Goal: Understand process/instructions: Learn how to perform a task or action

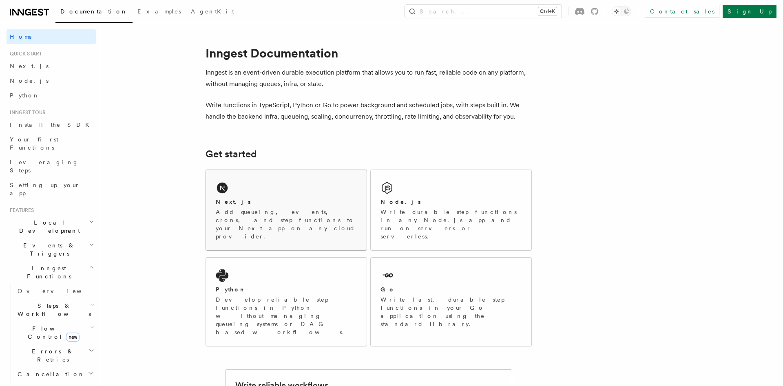
click at [286, 189] on div "Next.js Add queueing, events, crons, and step functions to your Next app on any…" at bounding box center [286, 210] width 161 height 80
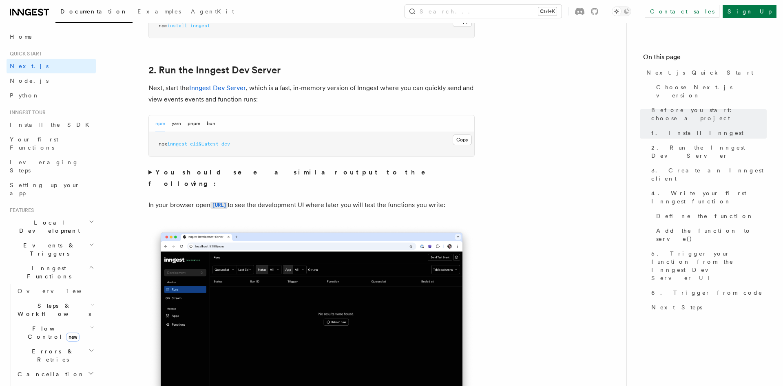
scroll to position [416, 0]
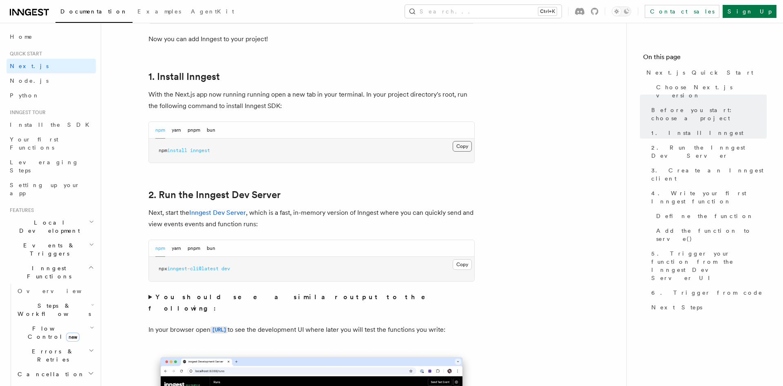
click at [465, 148] on button "Copy Copied" at bounding box center [462, 146] width 19 height 11
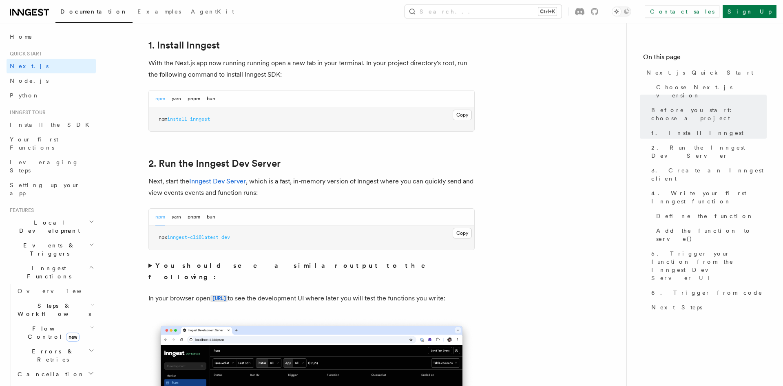
scroll to position [499, 0]
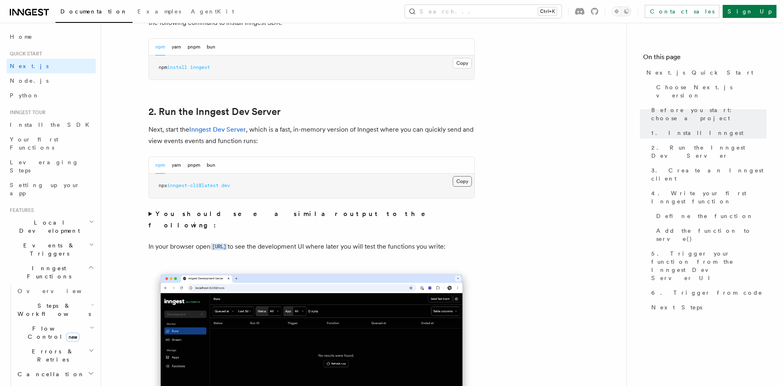
click at [459, 183] on button "Copy Copied" at bounding box center [462, 181] width 19 height 11
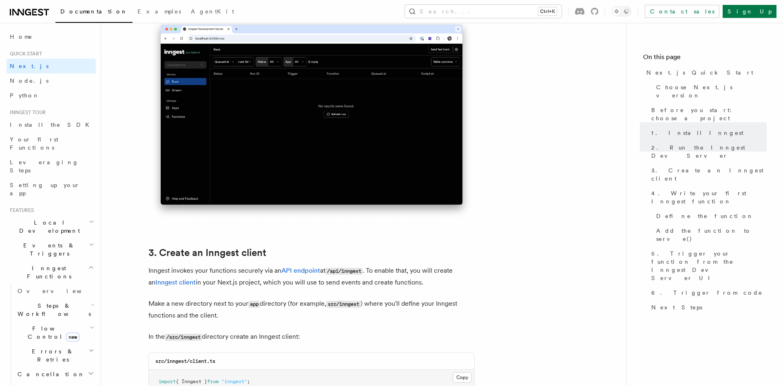
scroll to position [957, 0]
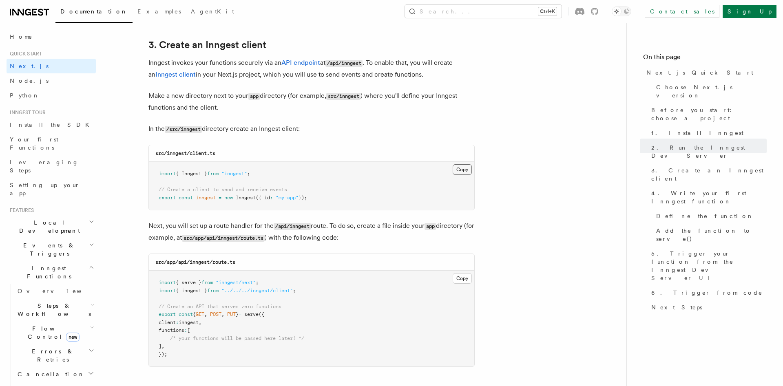
click at [463, 167] on button "Copy Copied" at bounding box center [462, 169] width 19 height 11
drag, startPoint x: 220, startPoint y: 241, endPoint x: 279, endPoint y: 240, distance: 60.0
click at [265, 240] on code "src/app/api/inngest/route.ts" at bounding box center [223, 238] width 83 height 7
copy code "api/inngest/route.ts"
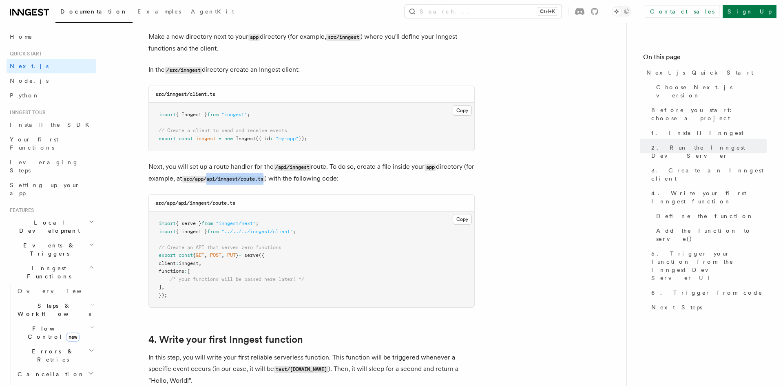
scroll to position [1082, 0]
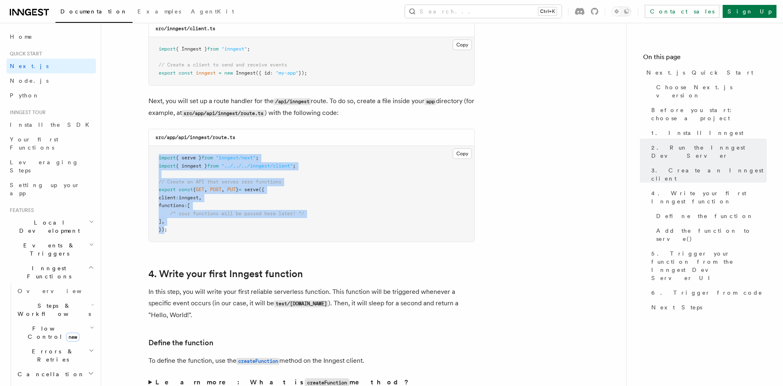
drag, startPoint x: 164, startPoint y: 231, endPoint x: 158, endPoint y: 161, distance: 70.0
click at [158, 161] on pre "import { serve } from "inngest/next" ; import { inngest } from "../../../innges…" at bounding box center [312, 194] width 326 height 96
copy code "import { serve } from "inngest/next" ; import { inngest } from "../../../innges…"
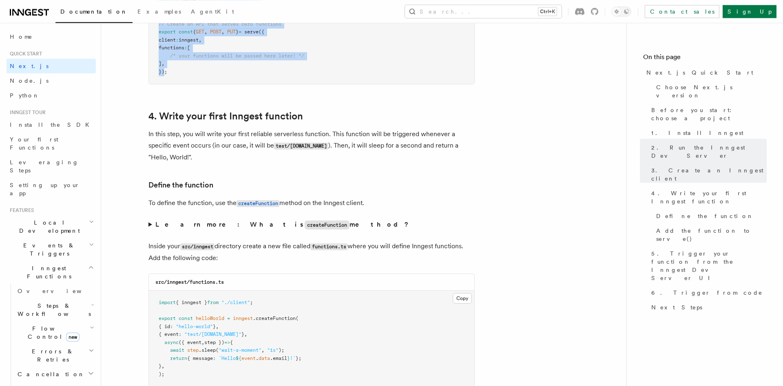
scroll to position [1332, 0]
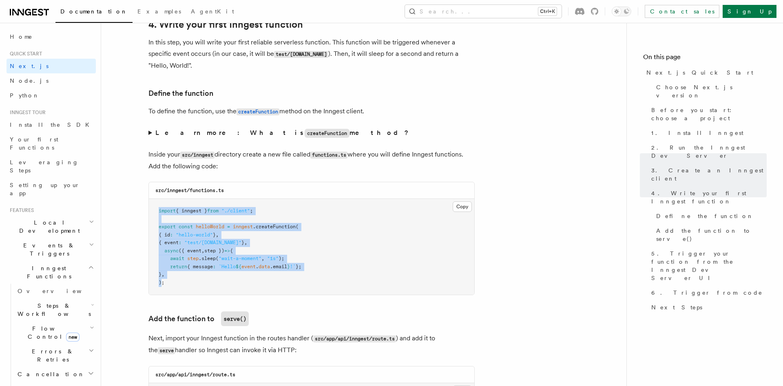
drag, startPoint x: 160, startPoint y: 286, endPoint x: 155, endPoint y: 211, distance: 74.5
click at [155, 211] on pre "import { inngest } from "./client" ; export const helloWorld = inngest .createF…" at bounding box center [312, 247] width 326 height 96
copy code "import { inngest } from "./client" ; export const helloWorld = inngest .createF…"
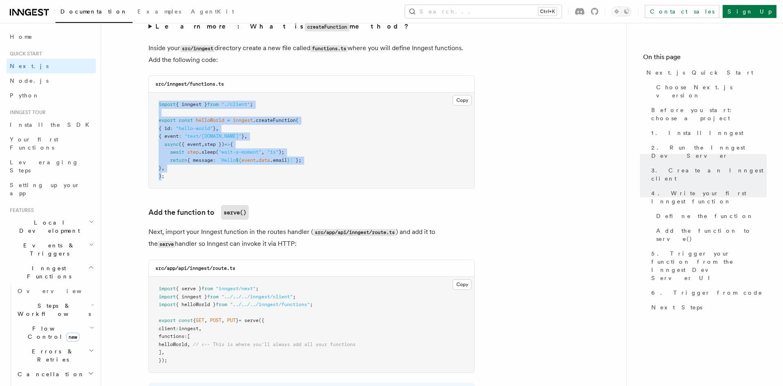
scroll to position [1540, 0]
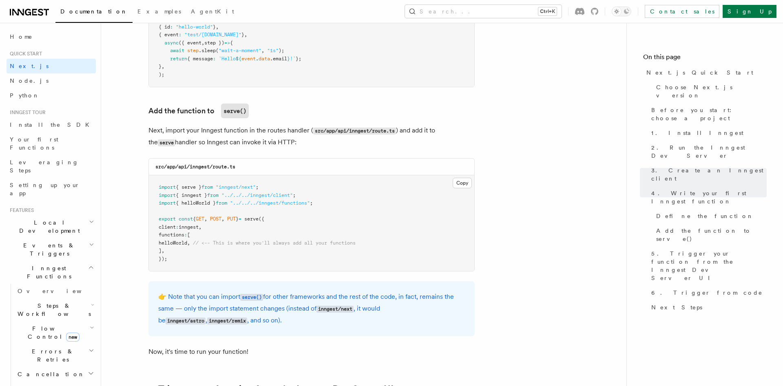
click at [187, 246] on span "helloWorld" at bounding box center [173, 243] width 29 height 6
copy span "helloWorld"
click at [766, 14] on link "Sign Up" at bounding box center [750, 11] width 54 height 13
